Goal: Navigation & Orientation: Find specific page/section

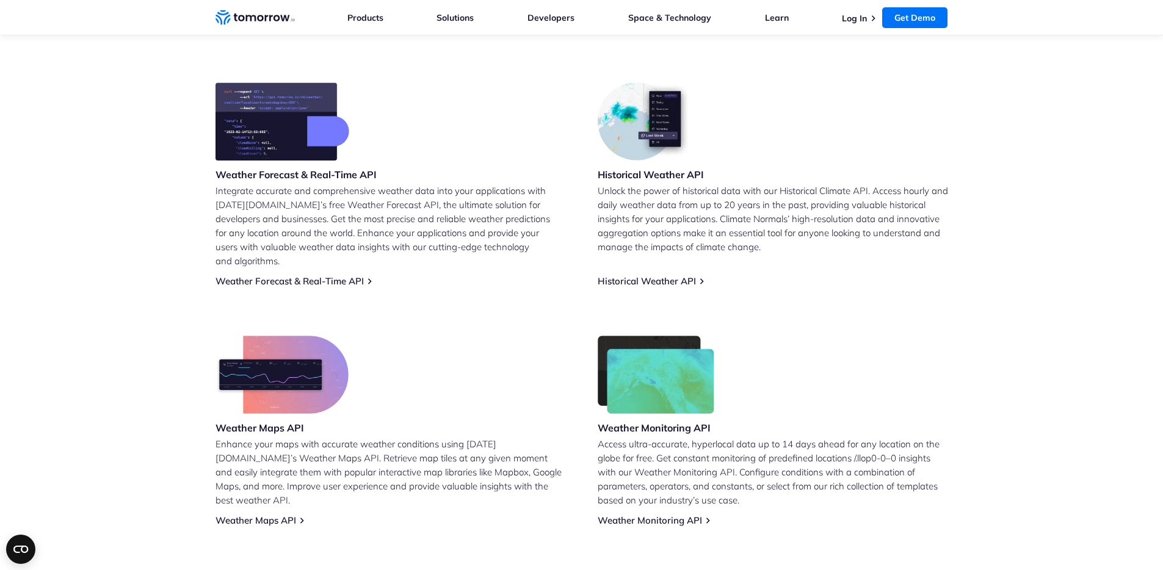
scroll to position [465, 0]
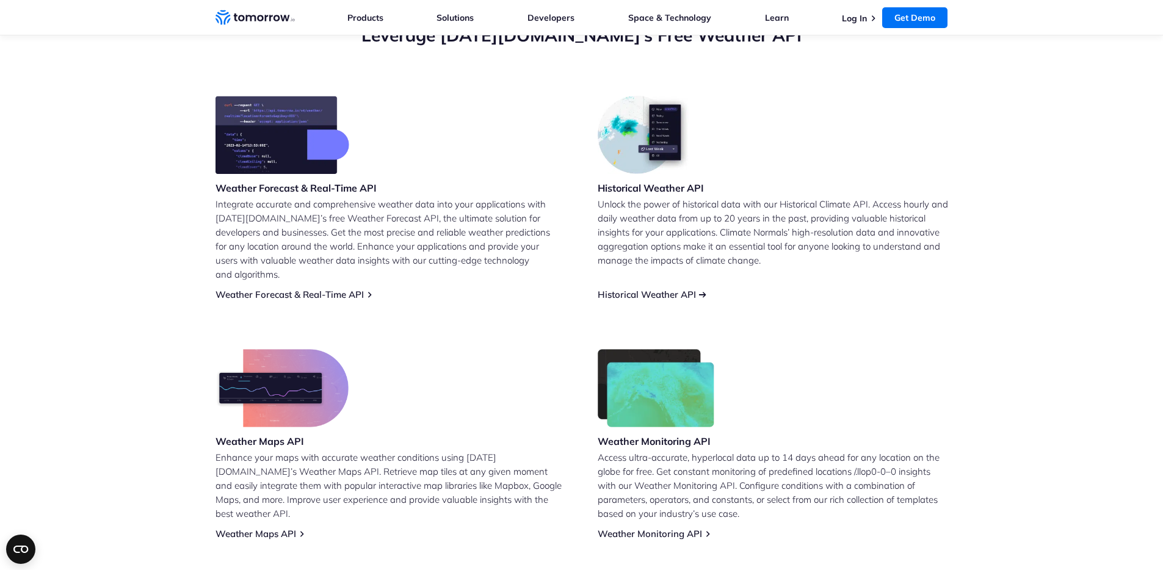
click at [661, 289] on link "Historical Weather API" at bounding box center [647, 295] width 98 height 12
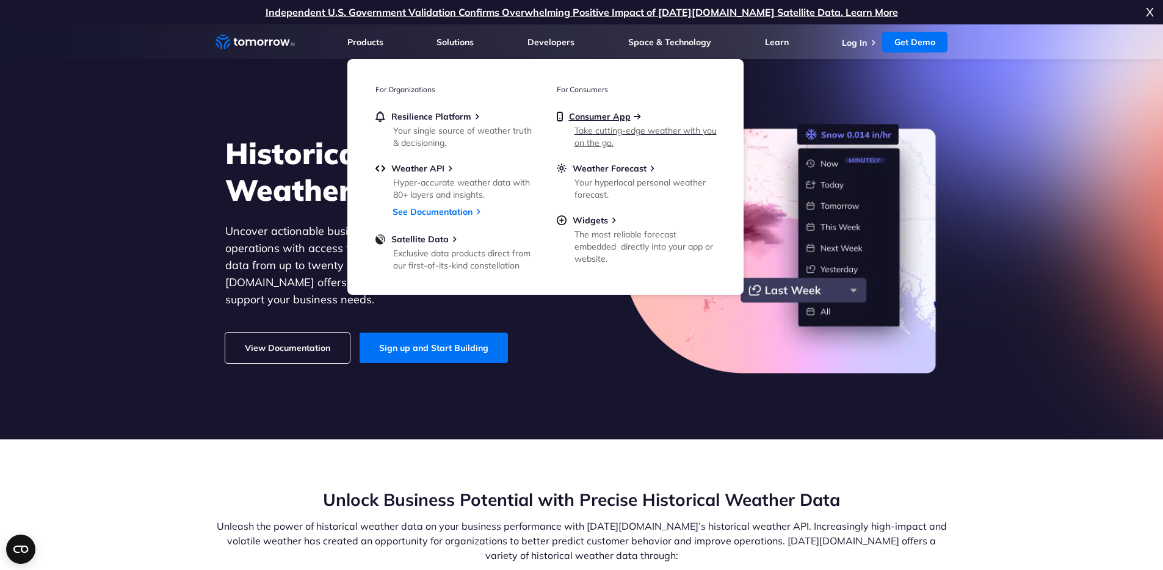
click at [591, 112] on span "Consumer App" at bounding box center [600, 116] width 62 height 11
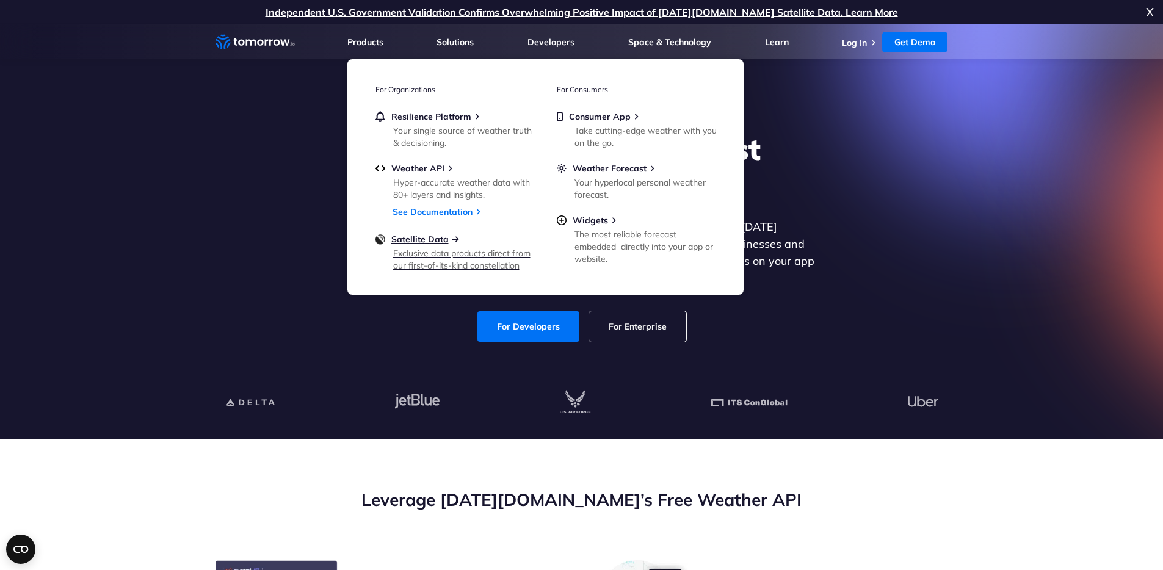
click at [431, 241] on span "Satellite Data" at bounding box center [419, 239] width 57 height 11
